Goal: Information Seeking & Learning: Learn about a topic

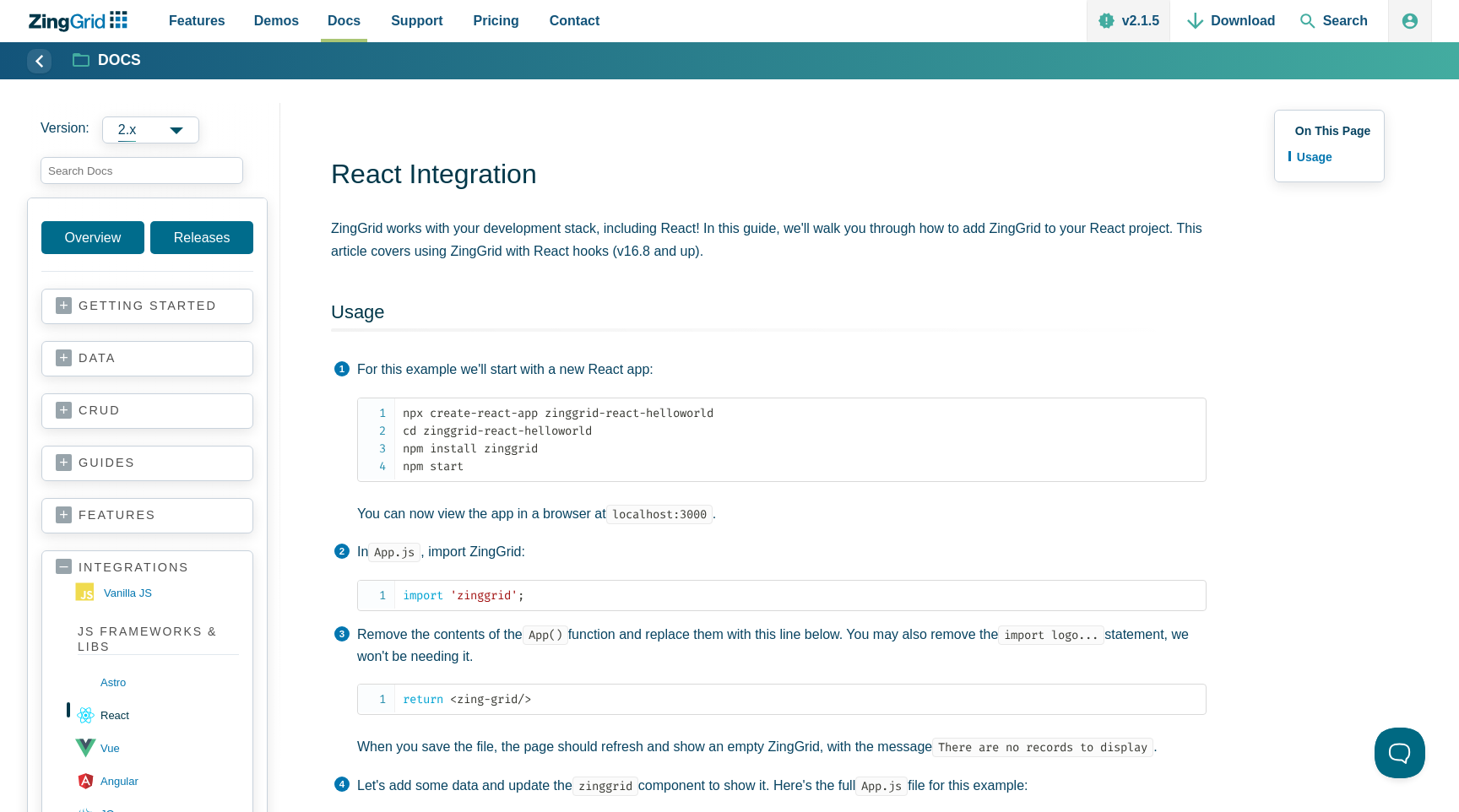
scroll to position [369, 0]
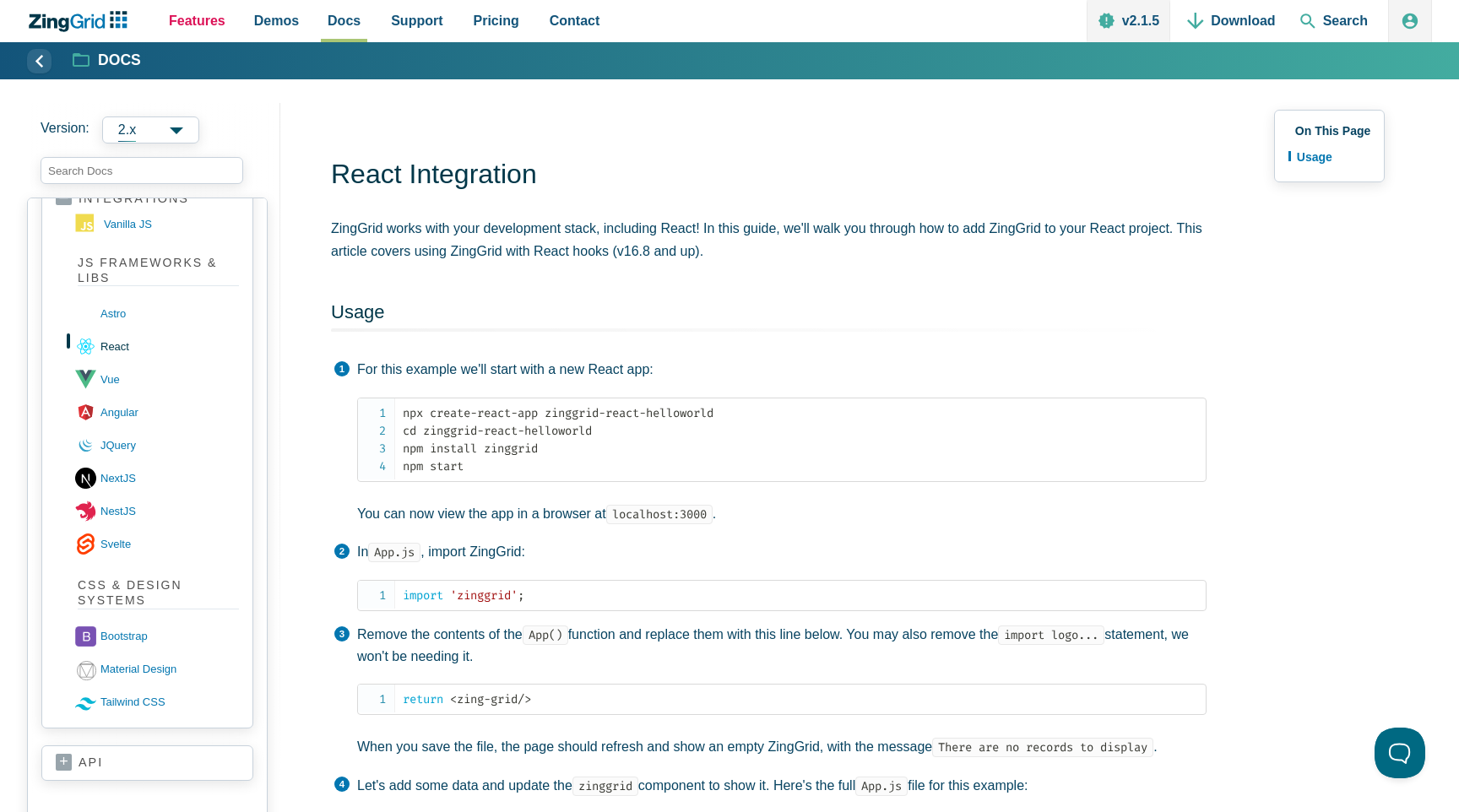
click at [201, 19] on span "Features" at bounding box center [197, 20] width 56 height 23
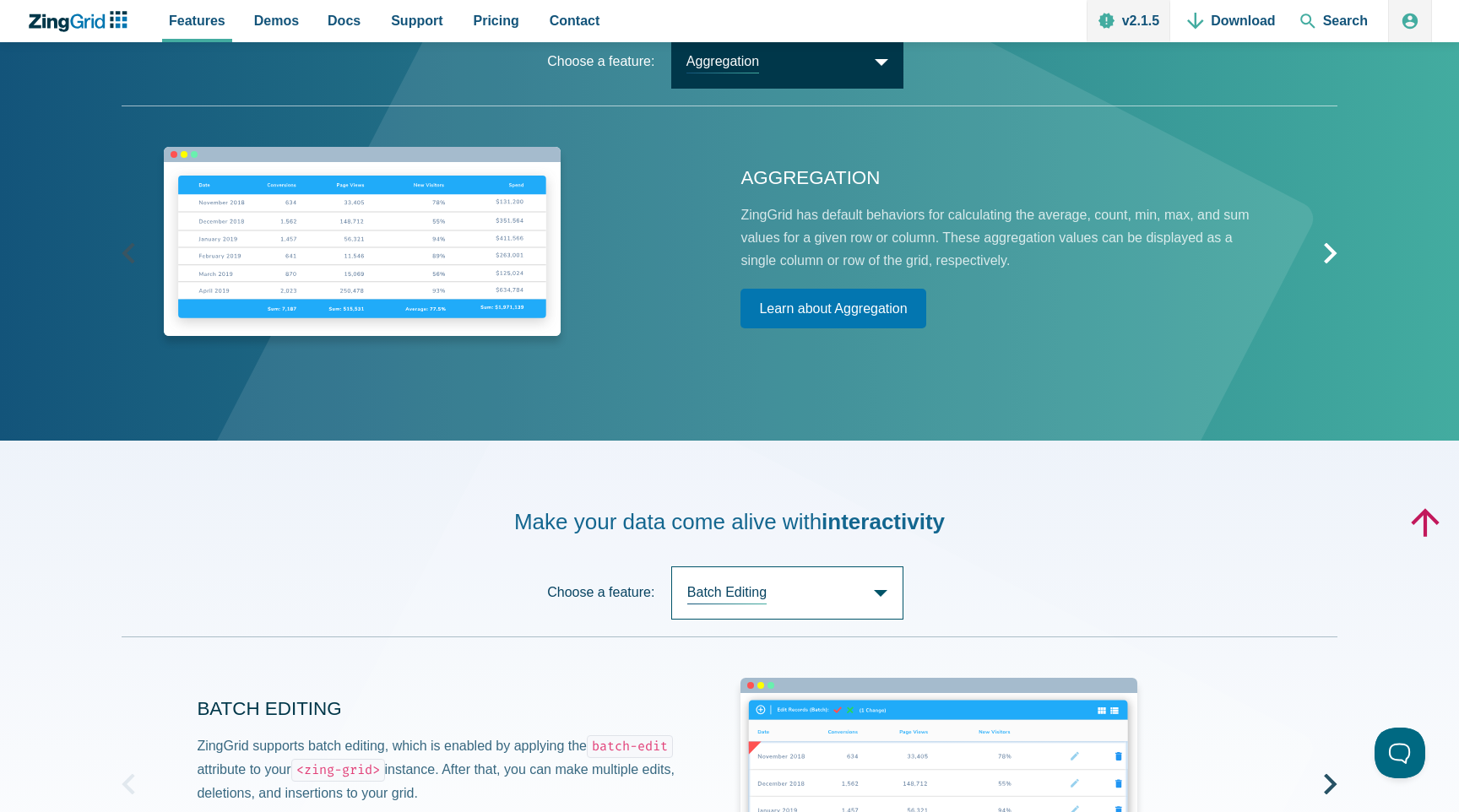
scroll to position [2311, 0]
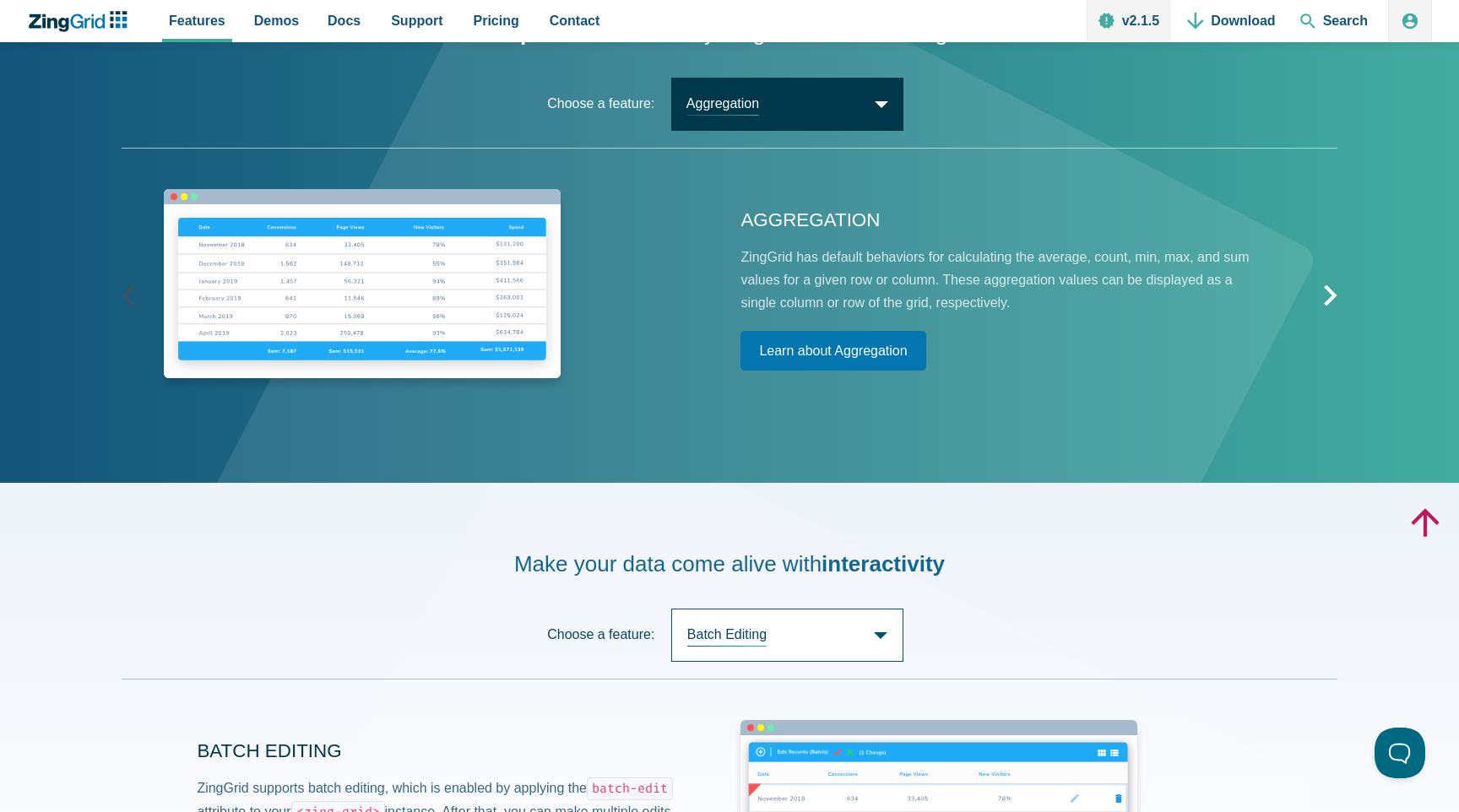
click at [748, 110] on span "Aggregation" at bounding box center [787, 104] width 232 height 54
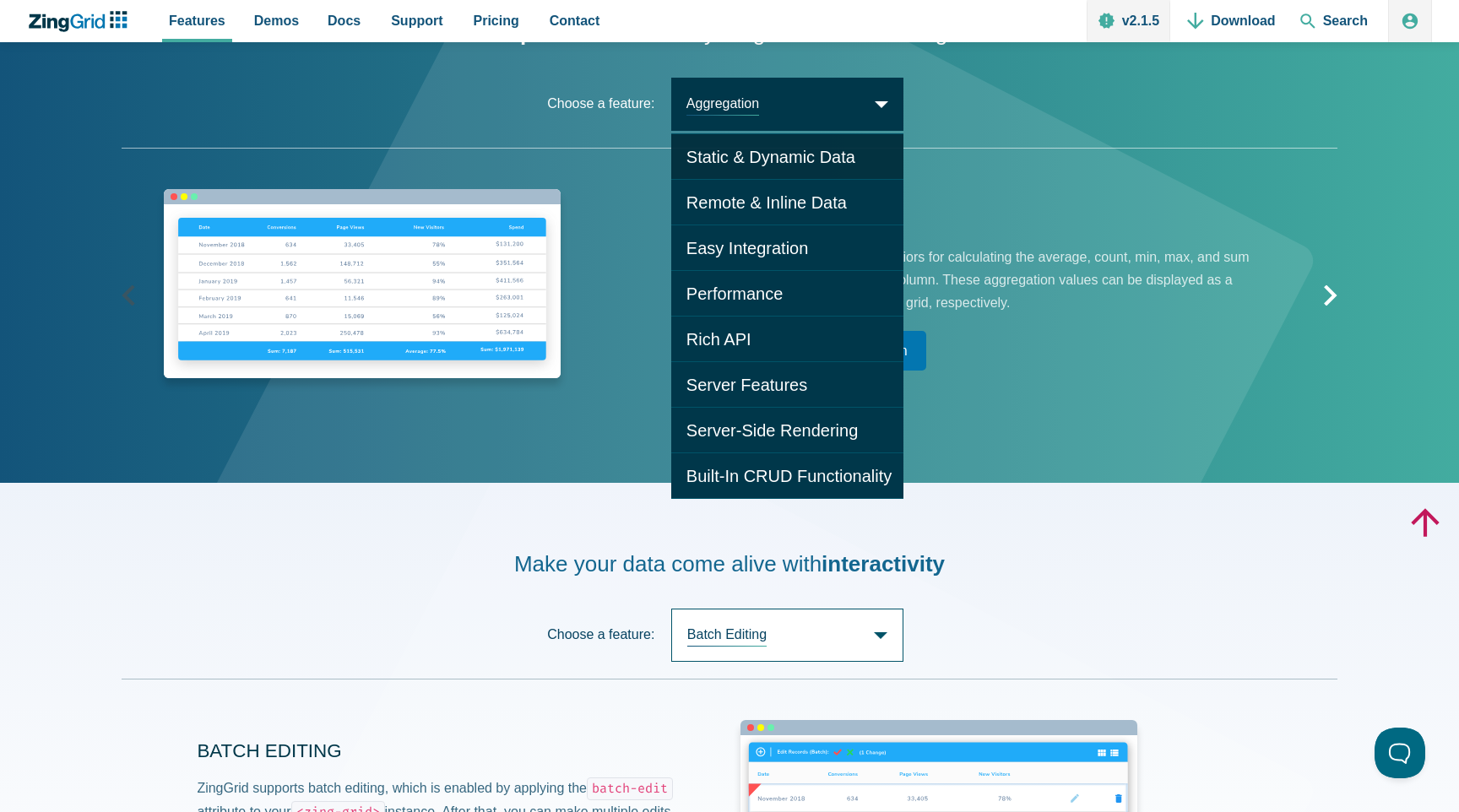
click at [744, 169] on span "Static & Dynamic Data" at bounding box center [787, 156] width 232 height 46
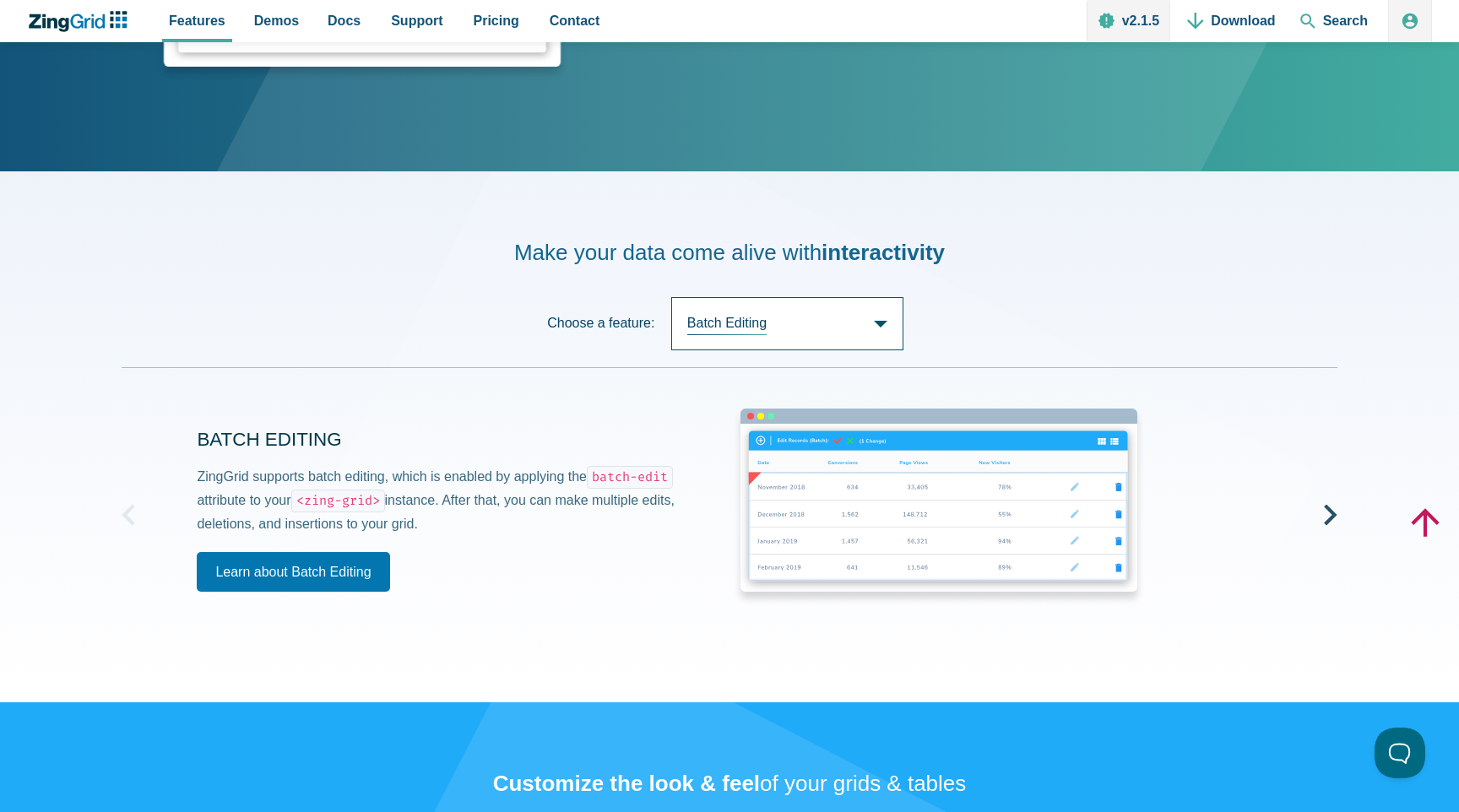
scroll to position [2645, 0]
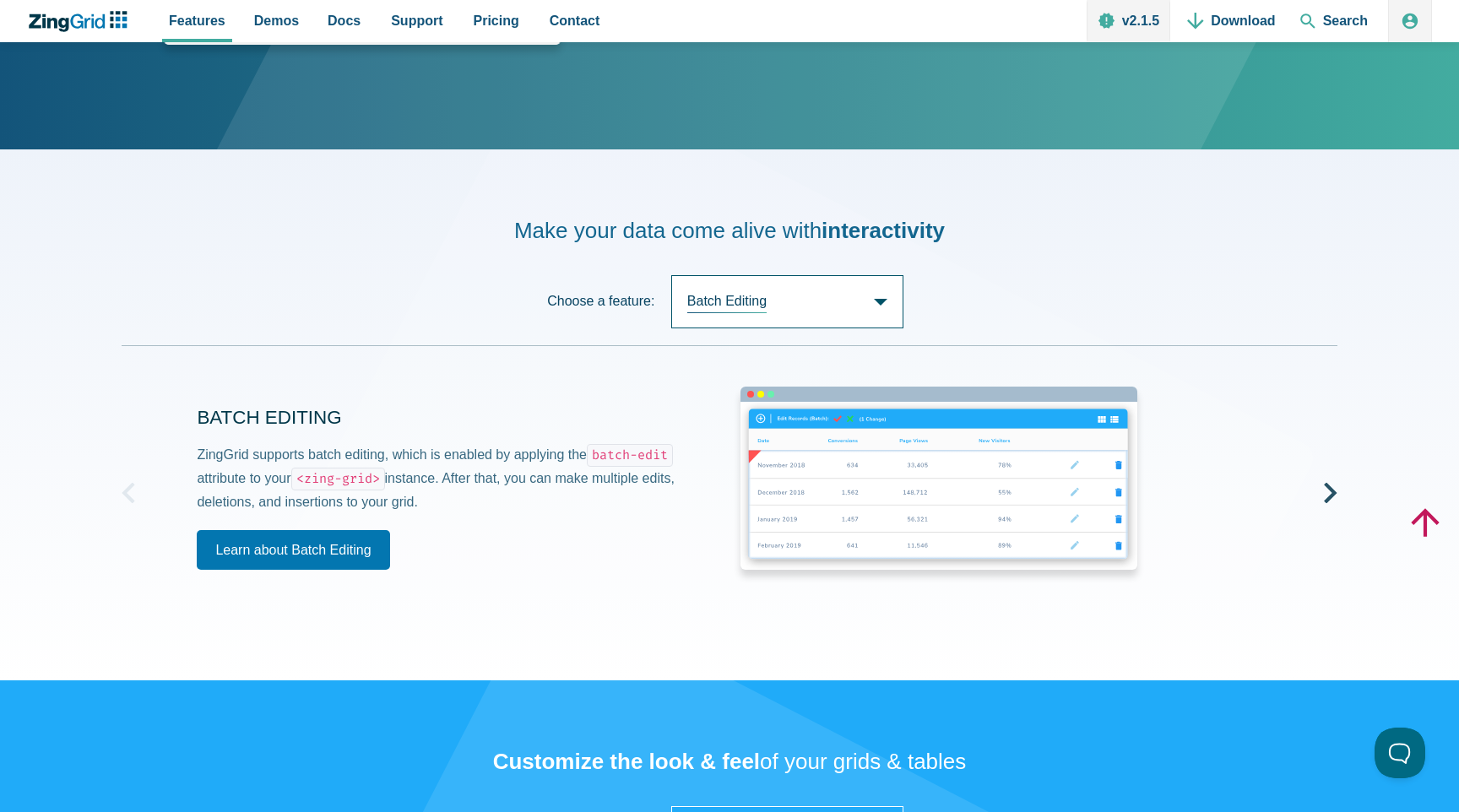
click at [807, 329] on span "Batch Editing" at bounding box center [787, 302] width 232 height 54
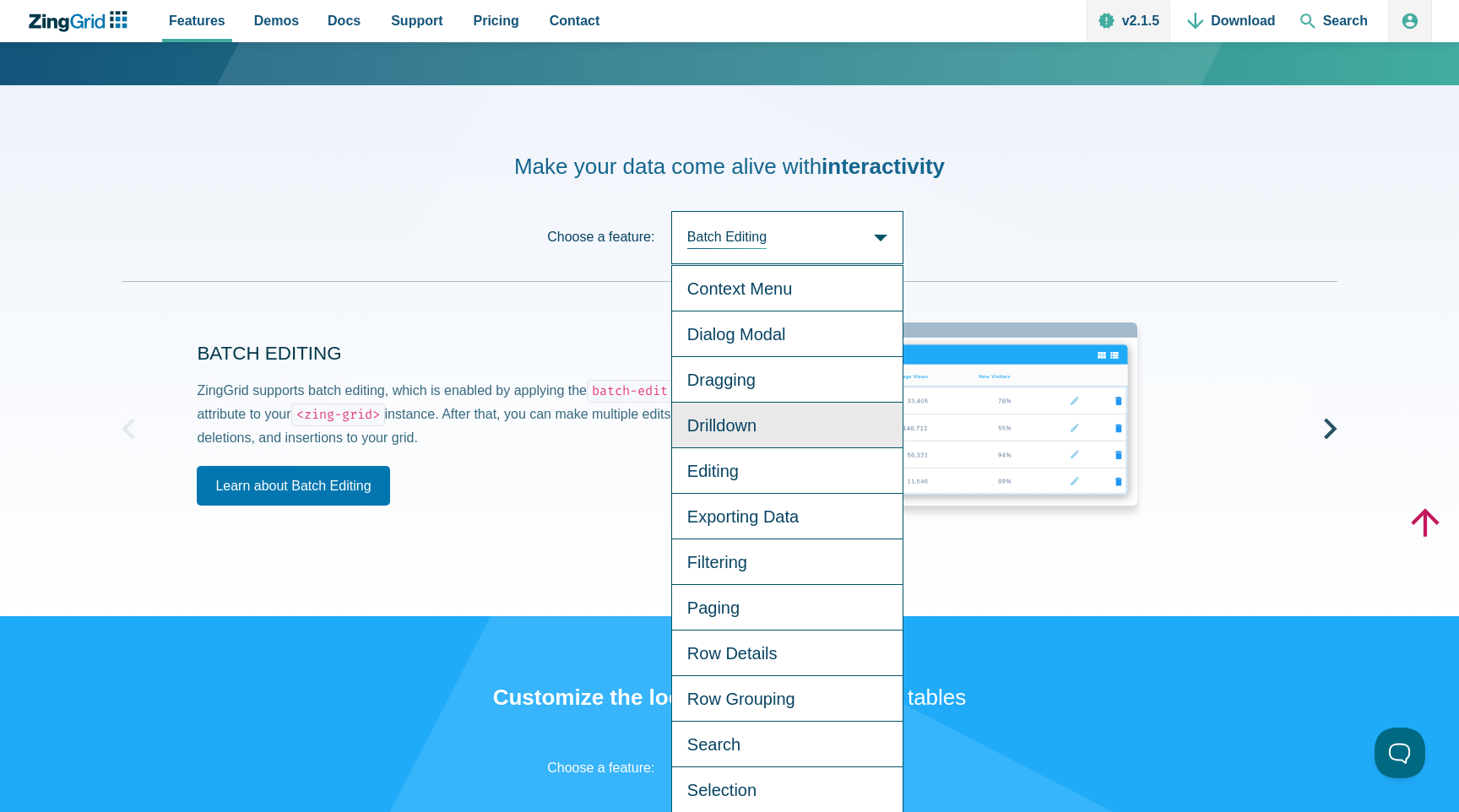
scroll to position [2717, 0]
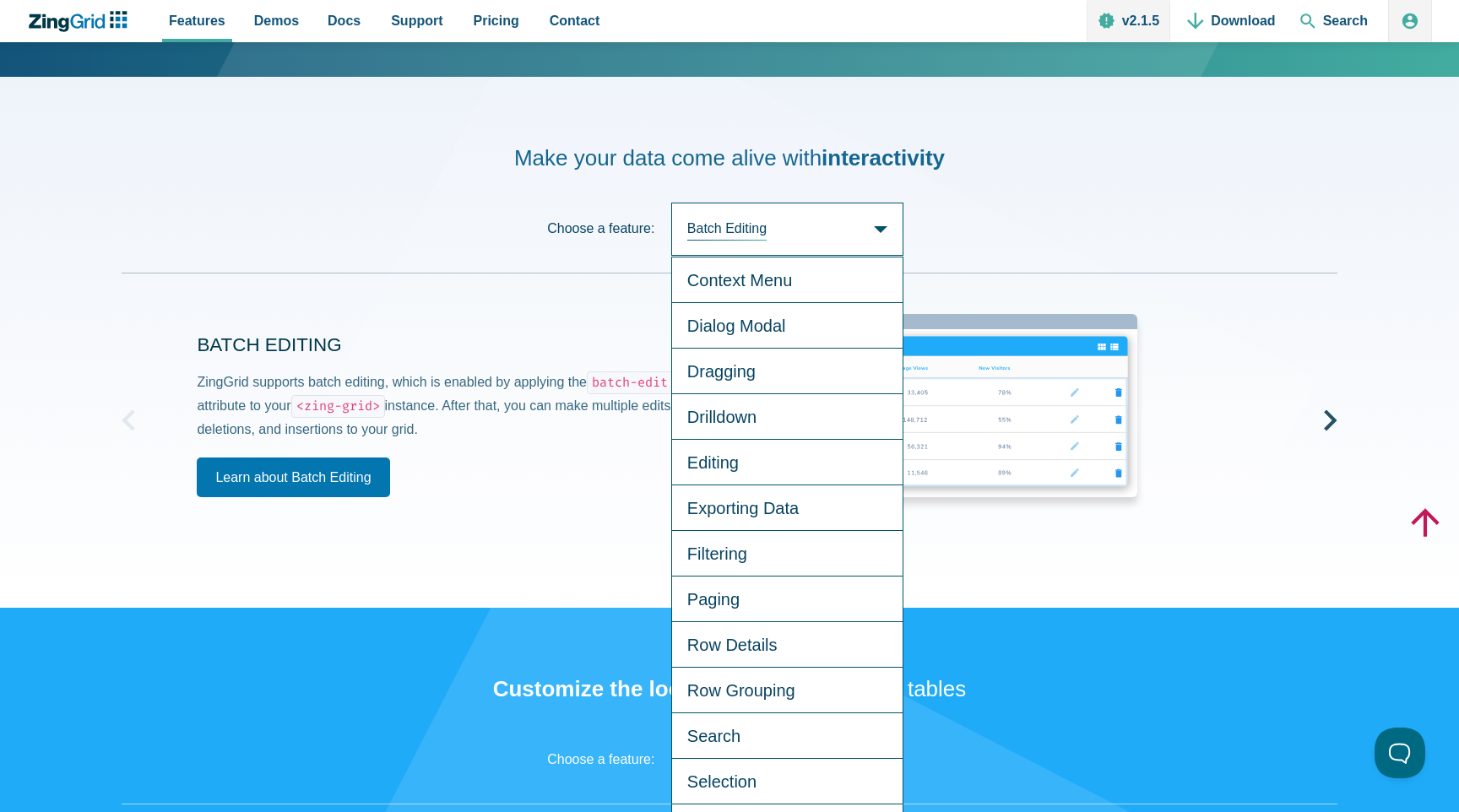
click at [606, 539] on div "Status Customize the appearance of the built-in status box, or use it for your …" at bounding box center [730, 424] width 1216 height 233
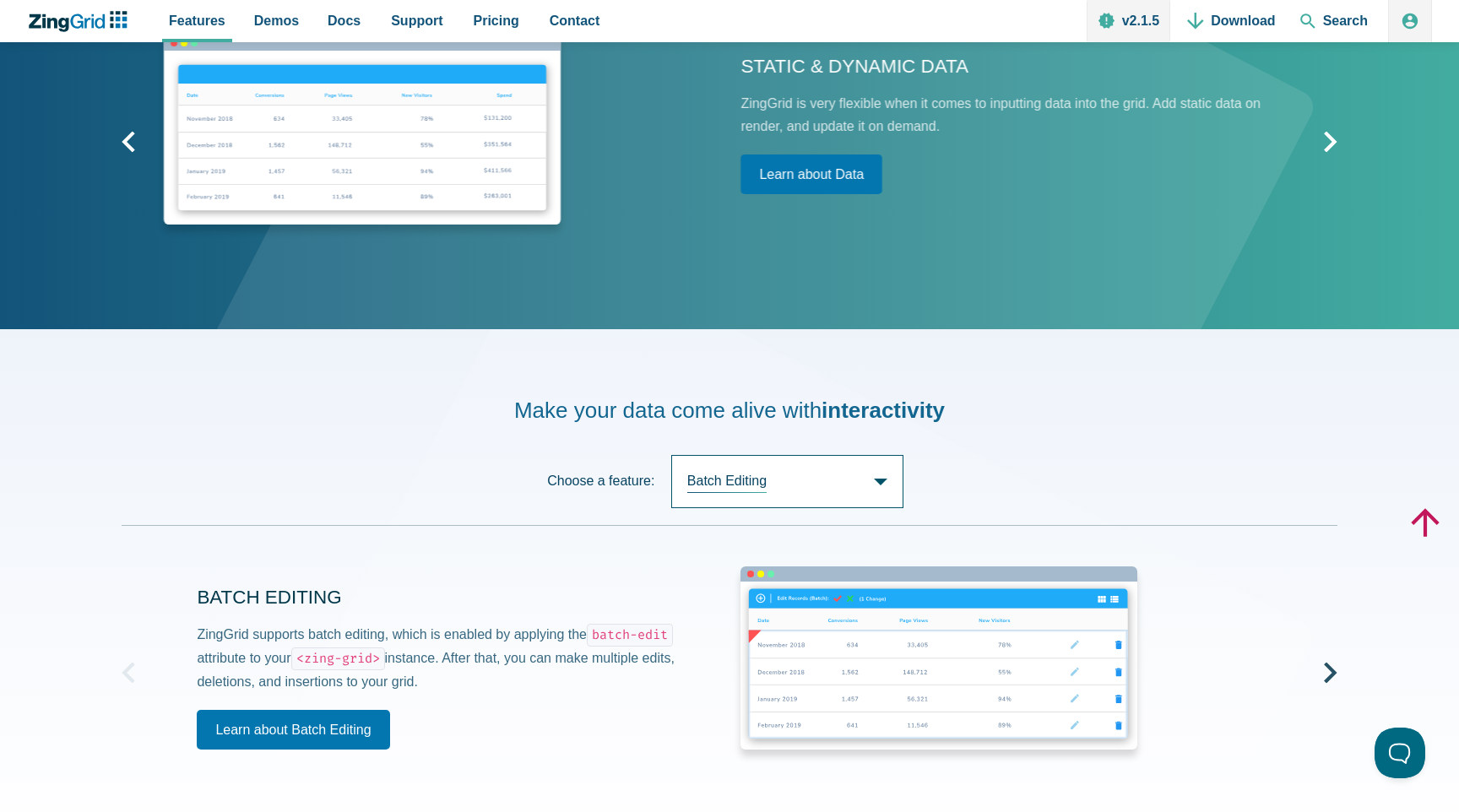
scroll to position [2301, 0]
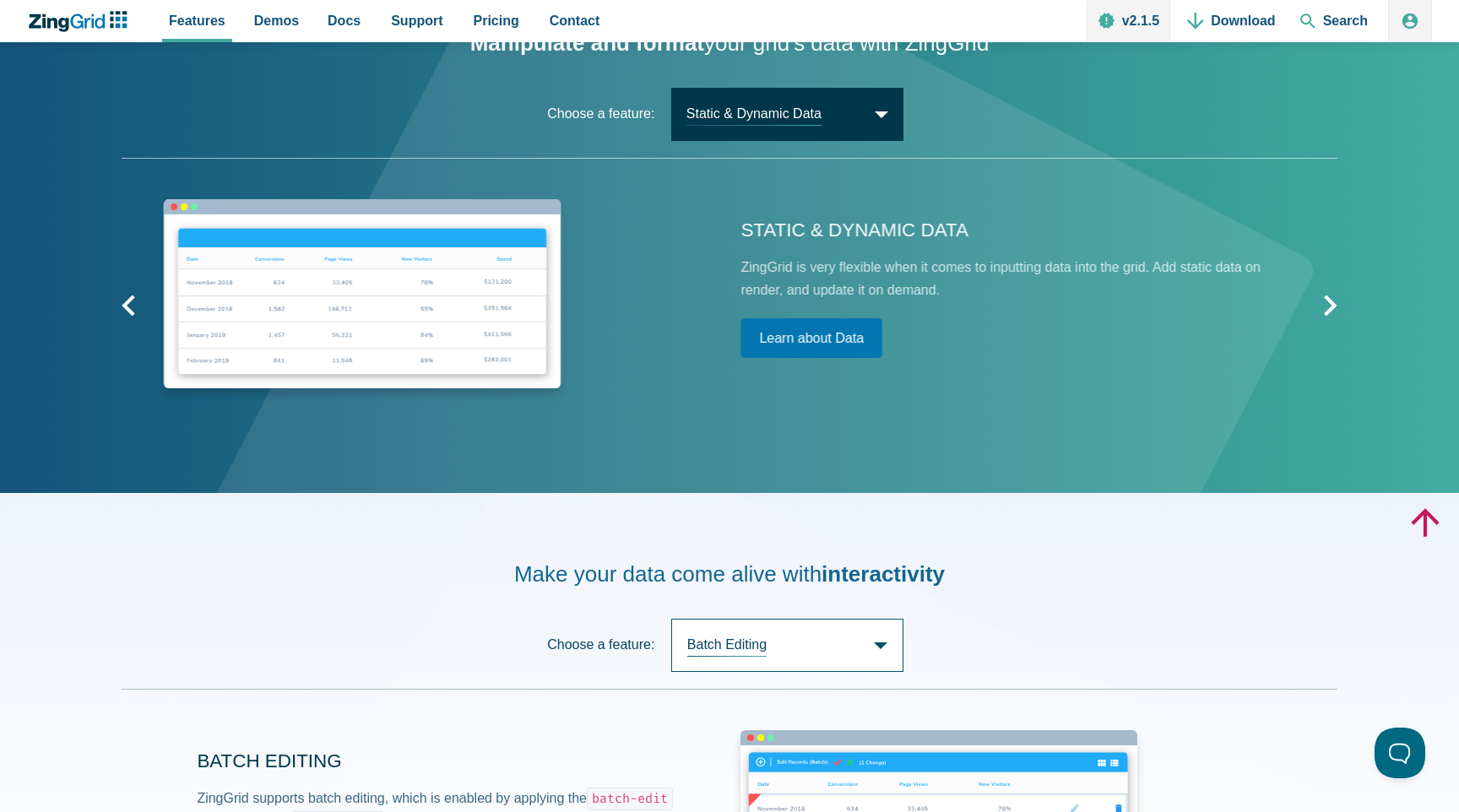
click at [835, 115] on span "Static & Dynamic Data" at bounding box center [787, 115] width 232 height 54
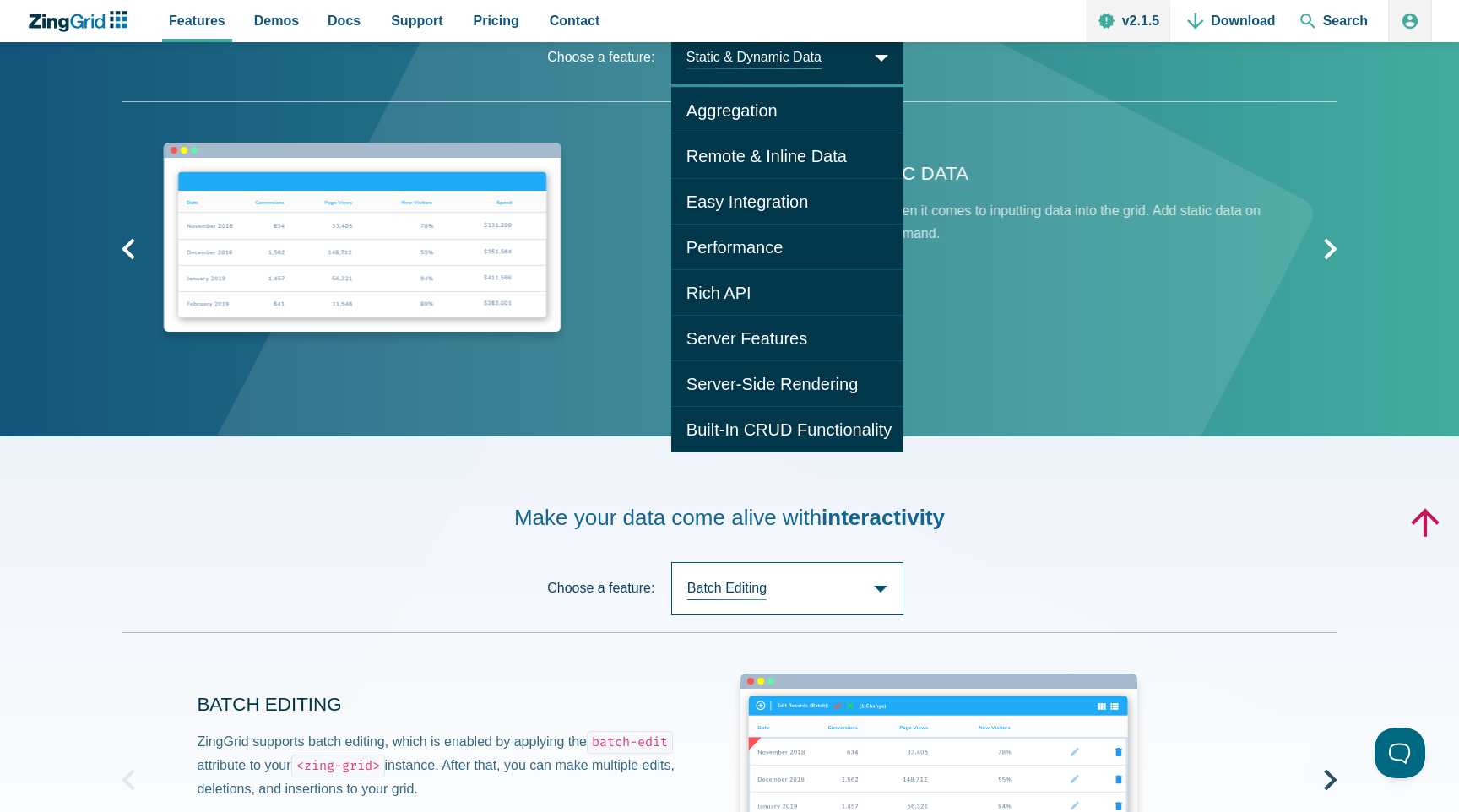
click at [618, 467] on div "Make your data come alive with interactivity Choose a feature: Batch Editing Ba…" at bounding box center [730, 702] width 1216 height 531
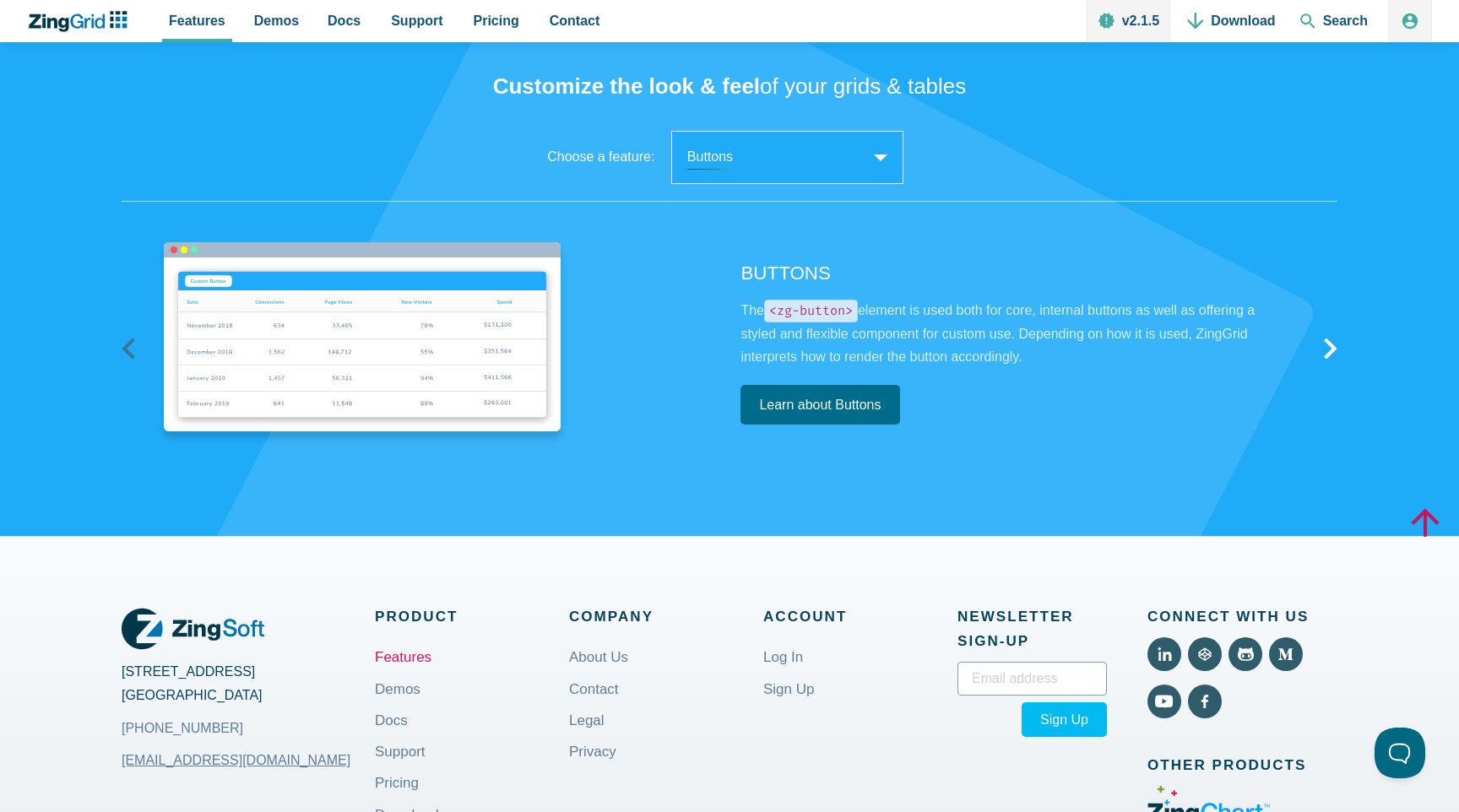
scroll to position [3322, 0]
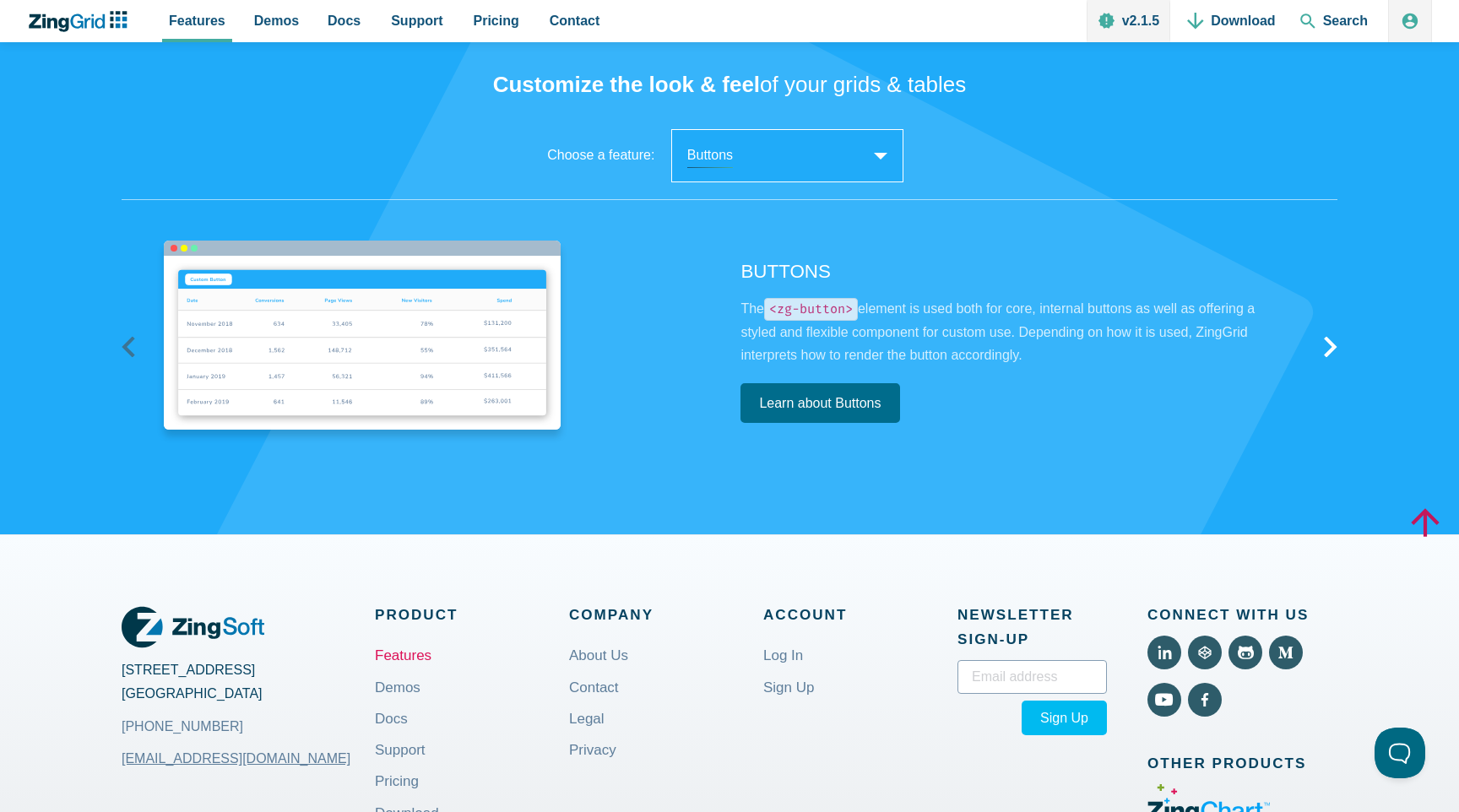
click at [773, 176] on span "Buttons" at bounding box center [787, 156] width 232 height 54
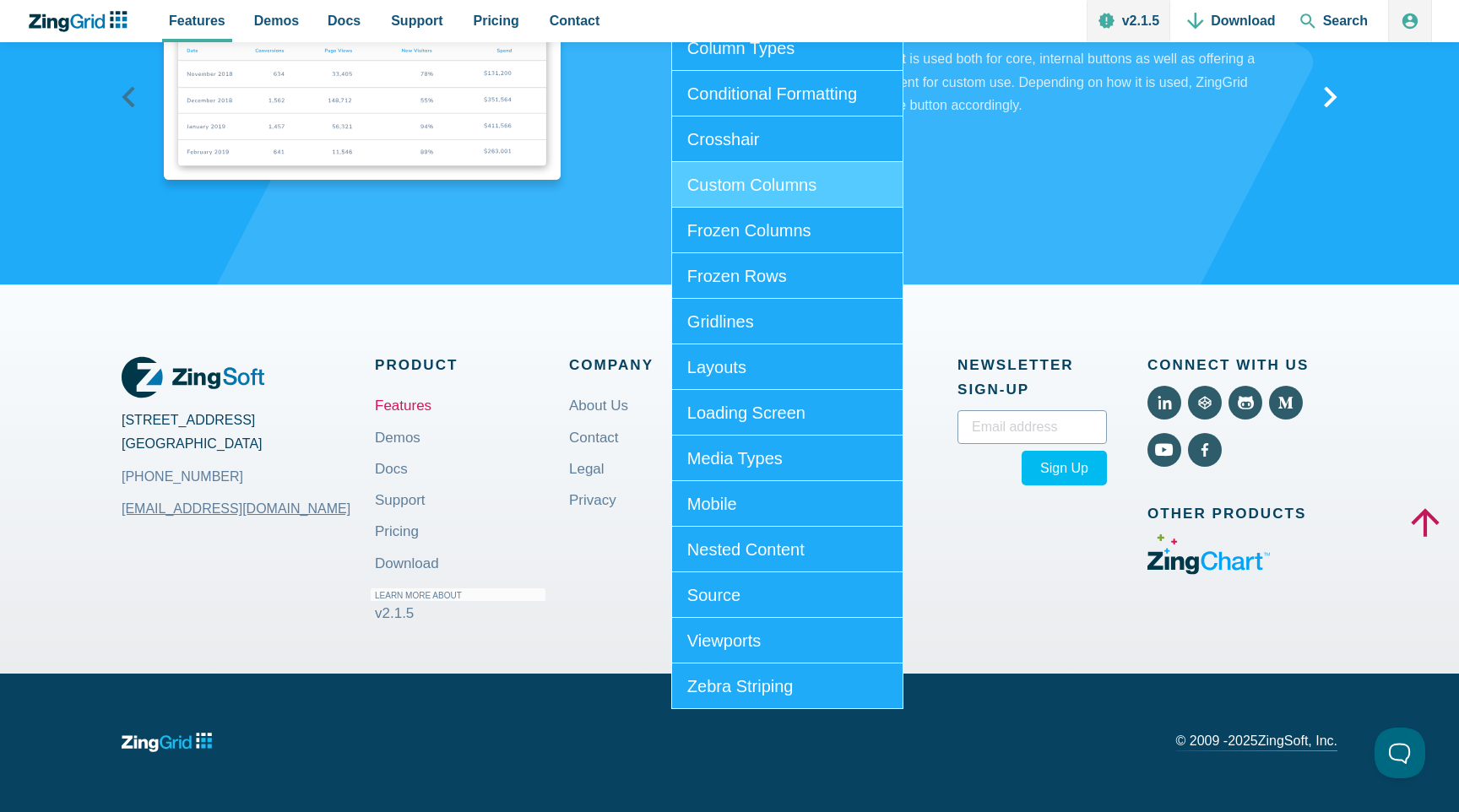
scroll to position [3594, 0]
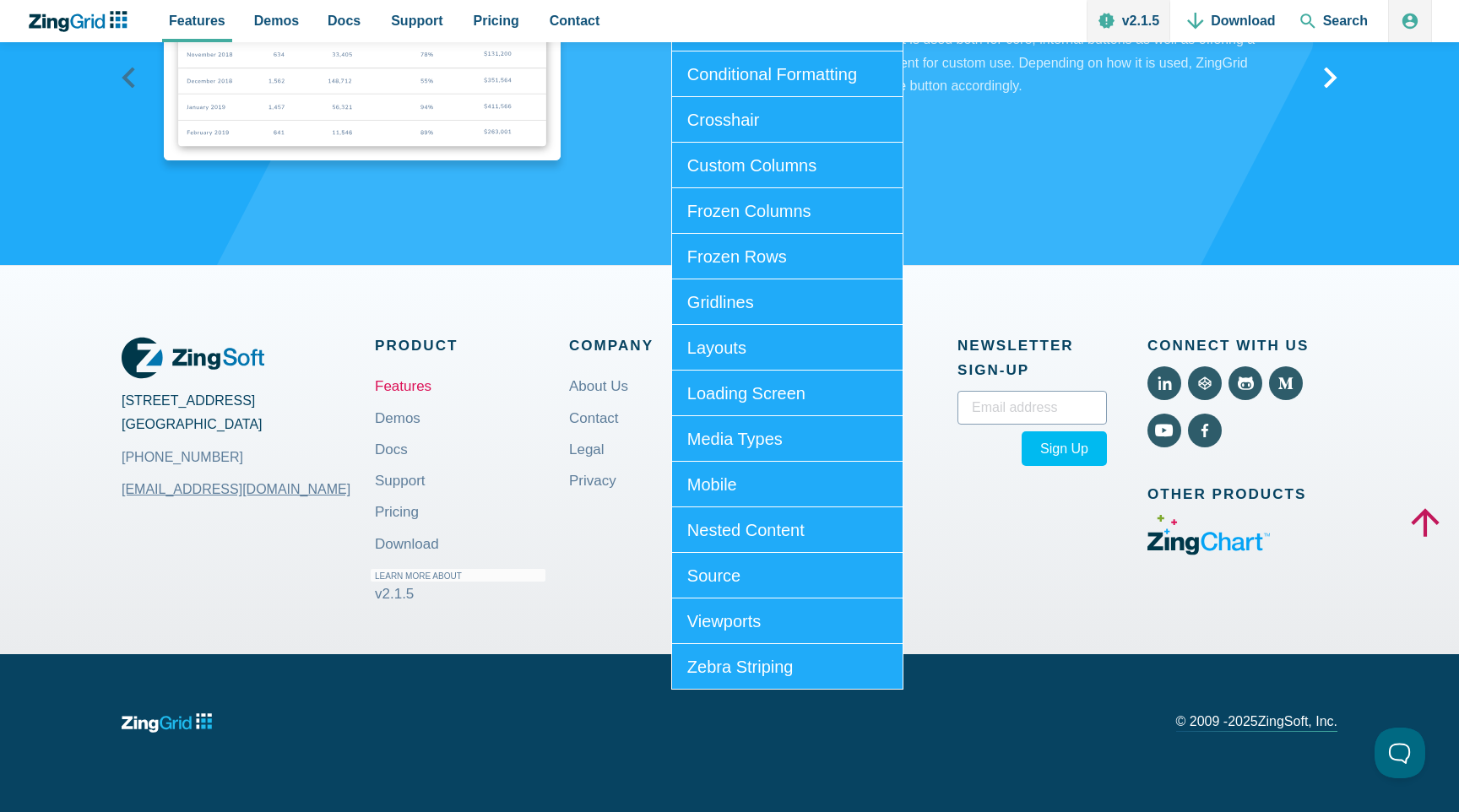
click at [541, 321] on div "[STREET_ADDRESS] [PHONE_NUMBER] [EMAIL_ADDRESS][DOMAIN_NAME] Product Features D…" at bounding box center [730, 460] width 1216 height 388
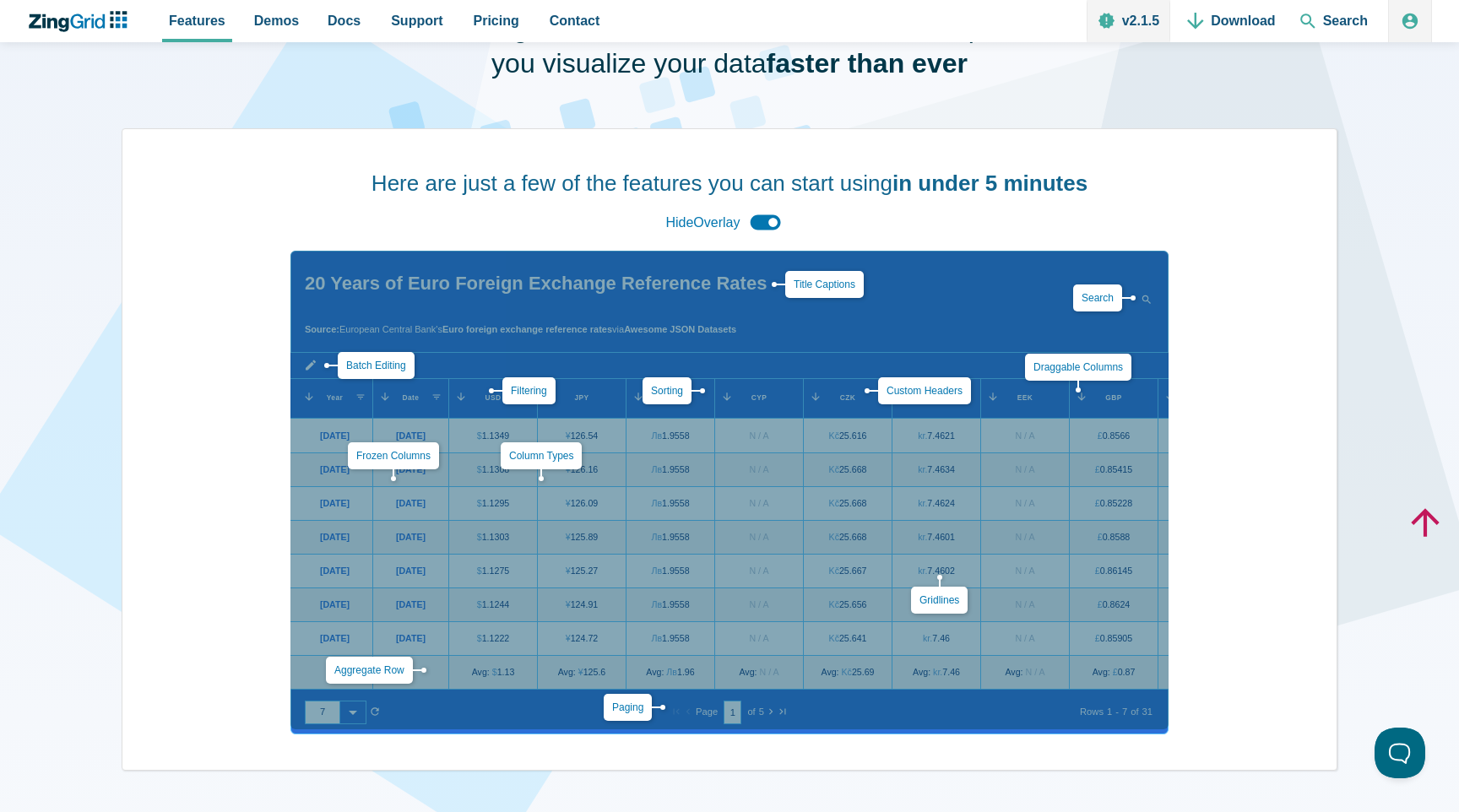
scroll to position [0, 0]
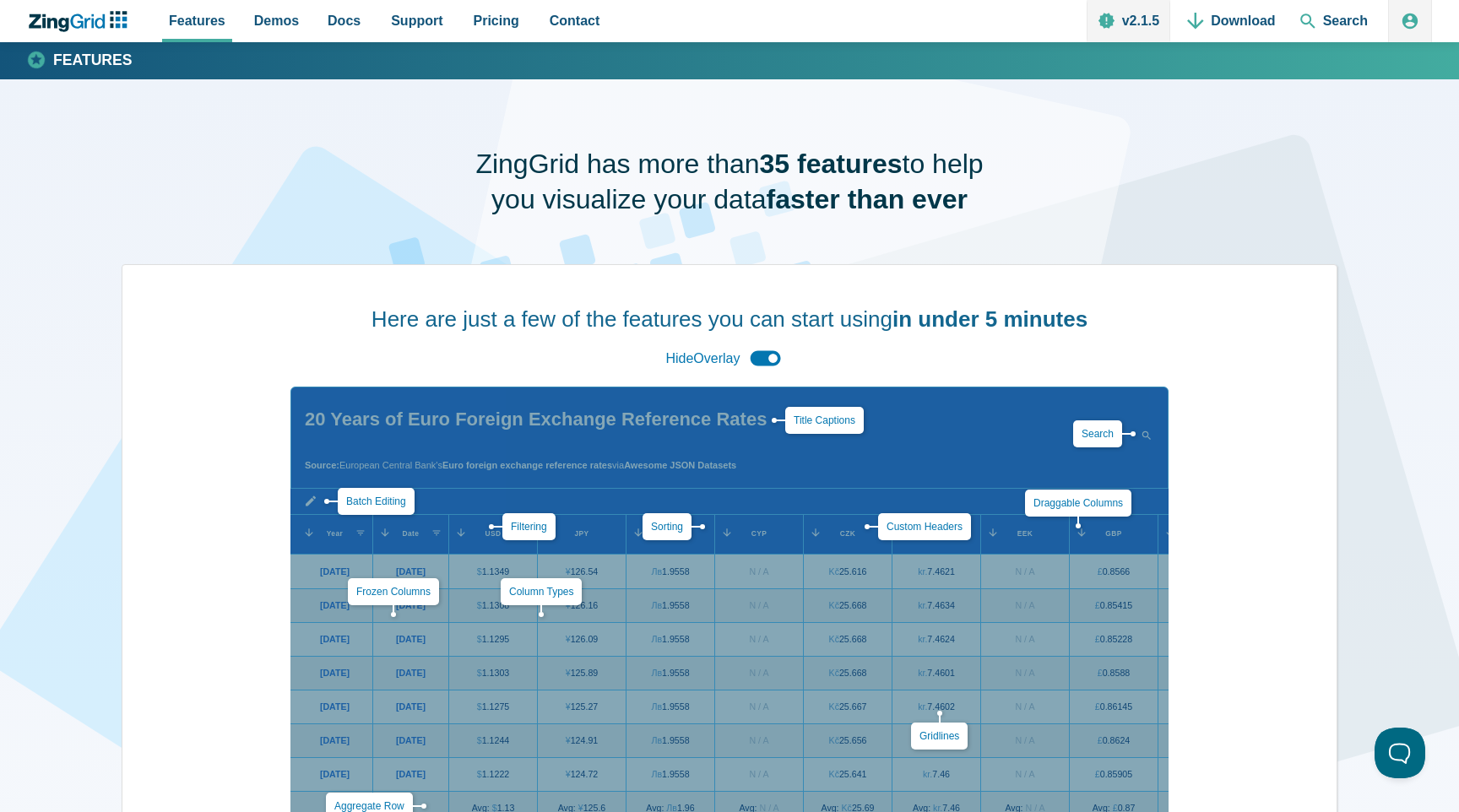
click at [764, 354] on div "Hide Overlay" at bounding box center [729, 358] width 140 height 36
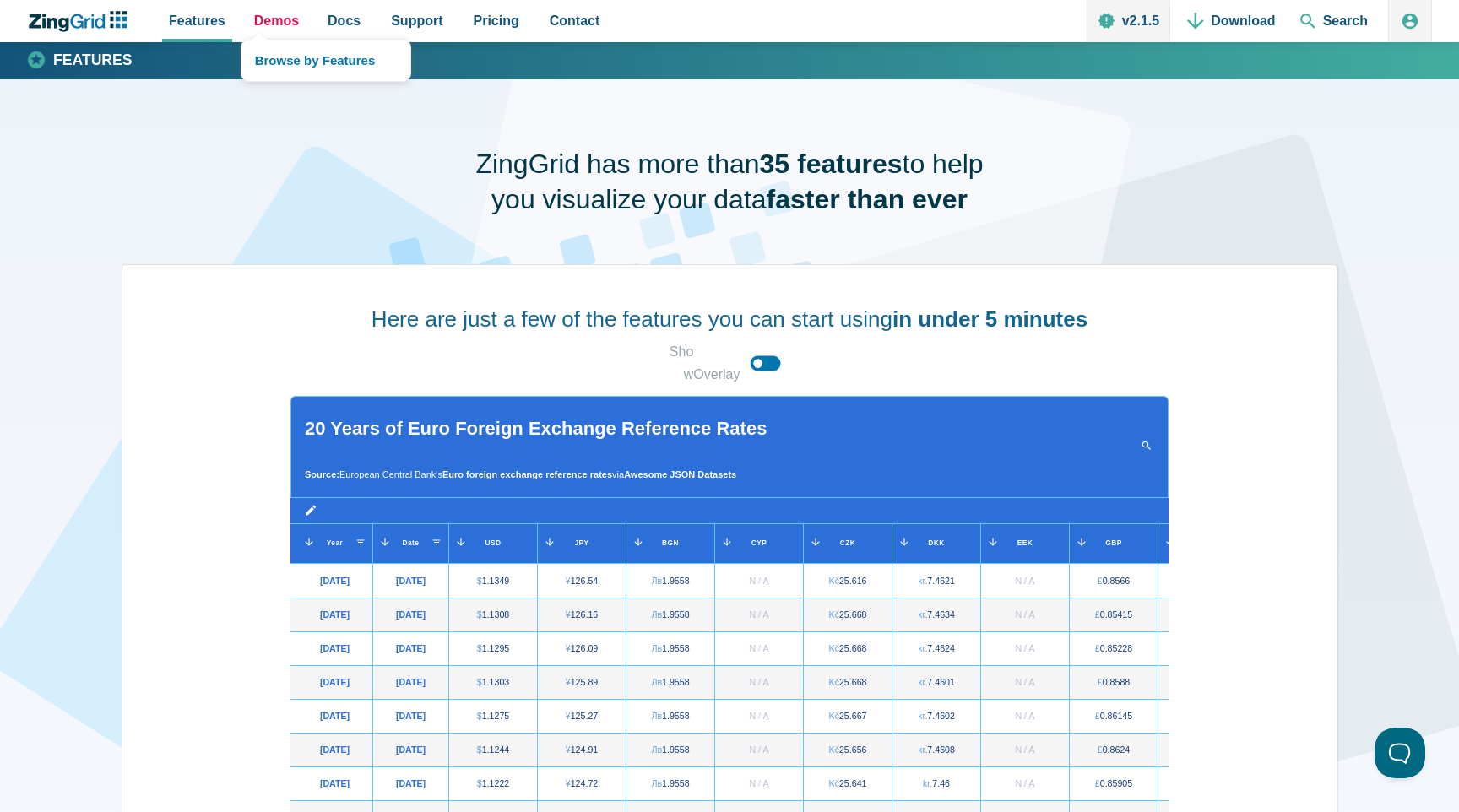
click at [294, 23] on span "Demos" at bounding box center [276, 20] width 44 height 23
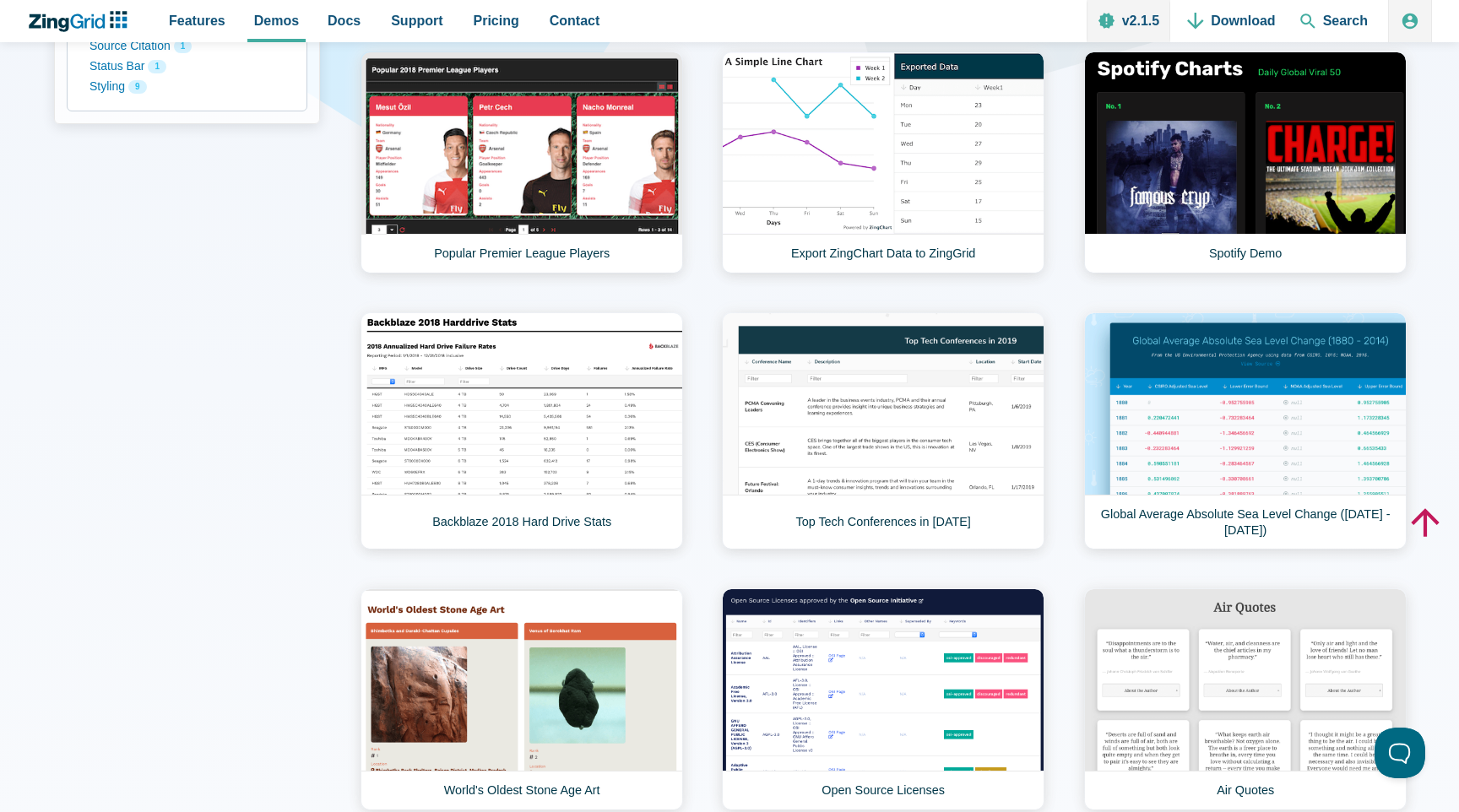
scroll to position [612, 0]
